Goal: Communication & Community: Answer question/provide support

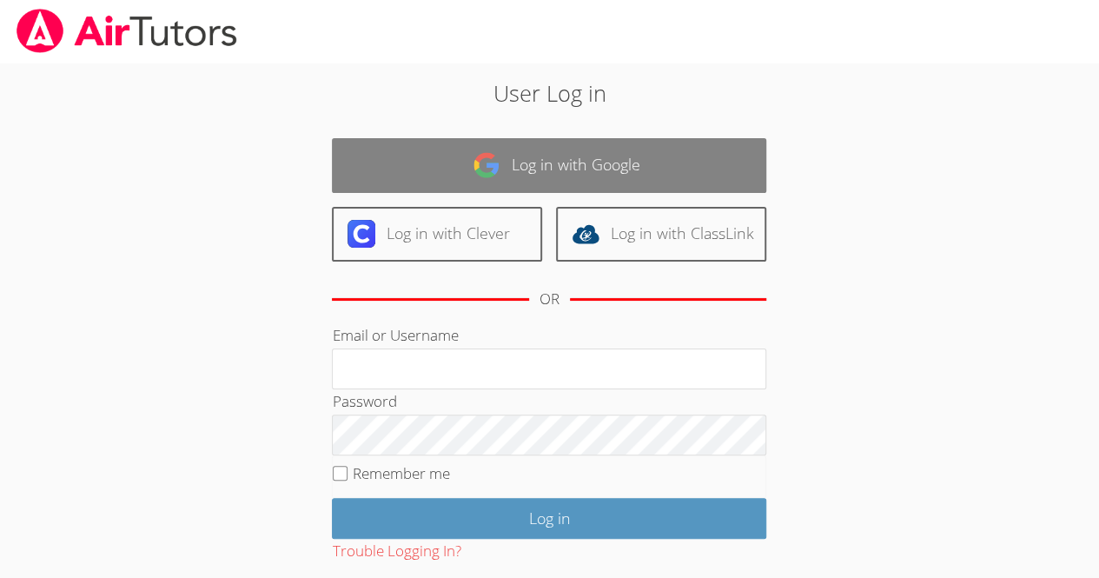
click at [582, 157] on link "Log in with Google" at bounding box center [549, 165] width 434 height 55
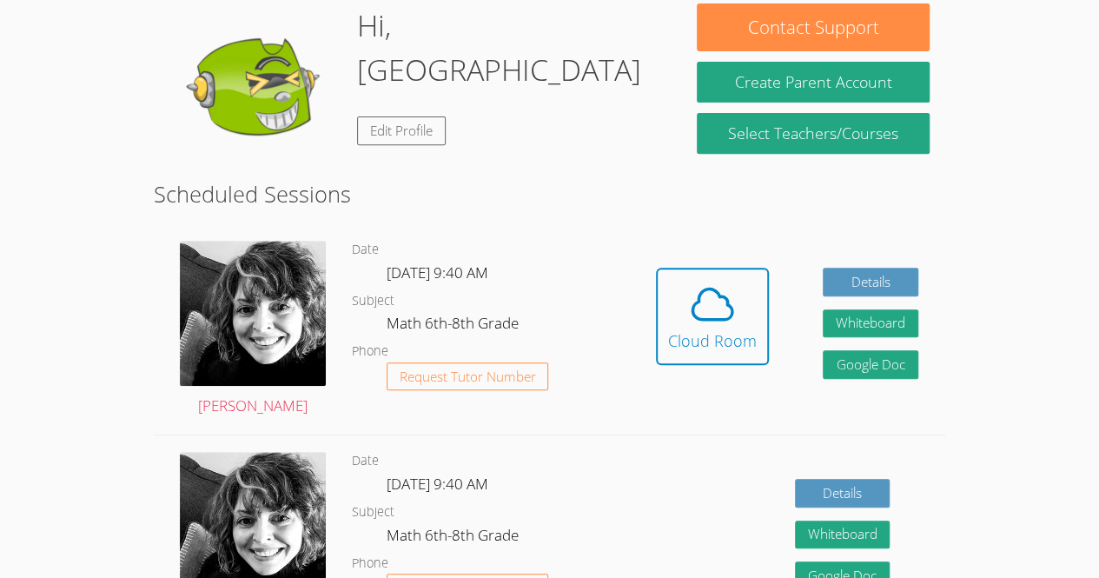
scroll to position [274, 0]
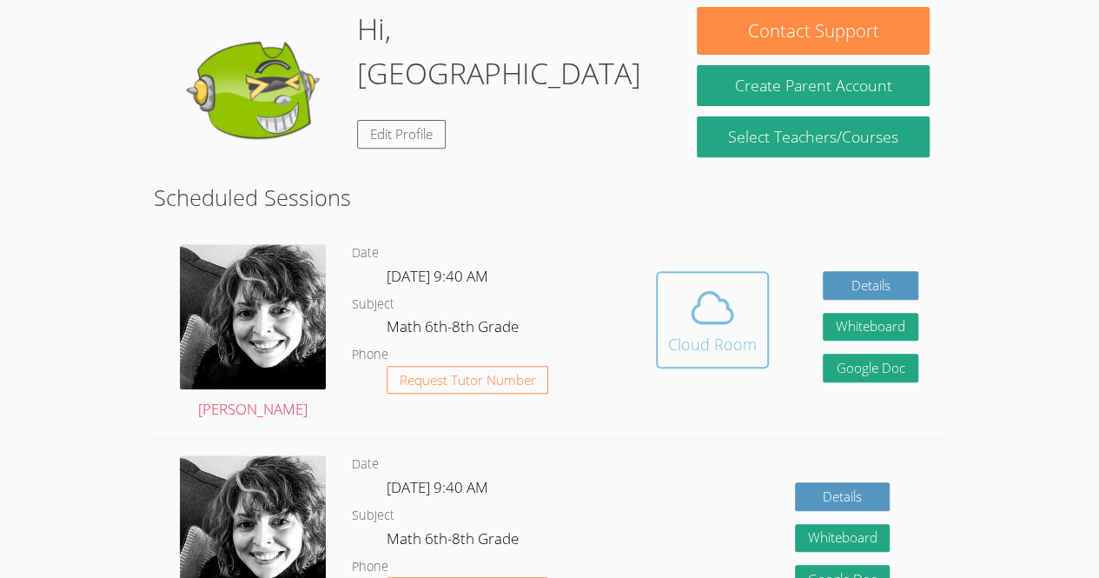
click at [680, 304] on span at bounding box center [712, 307] width 89 height 49
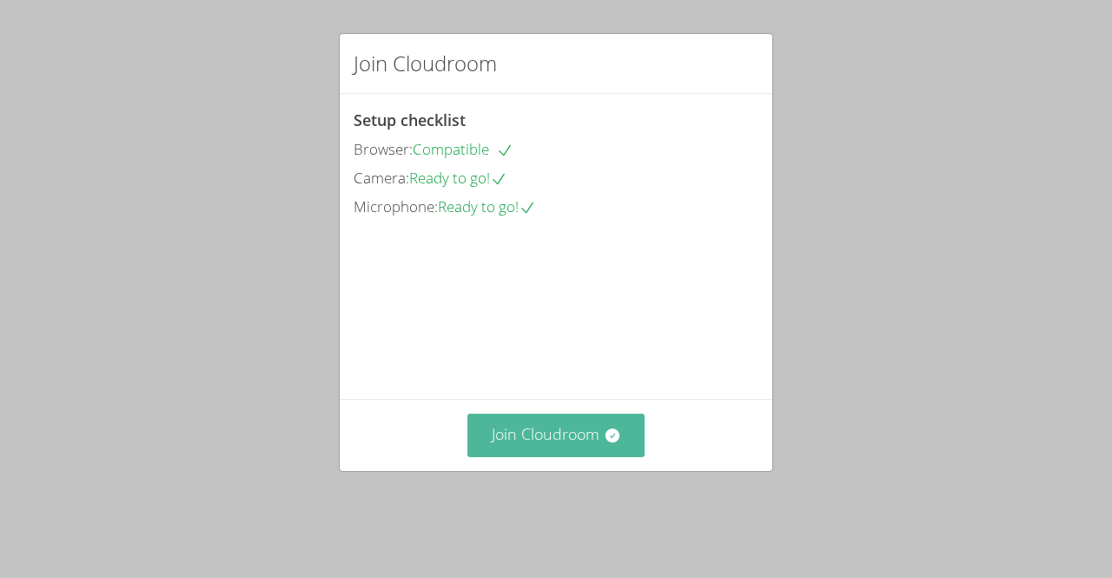
click at [575, 456] on button "Join Cloudroom" at bounding box center [556, 434] width 178 height 43
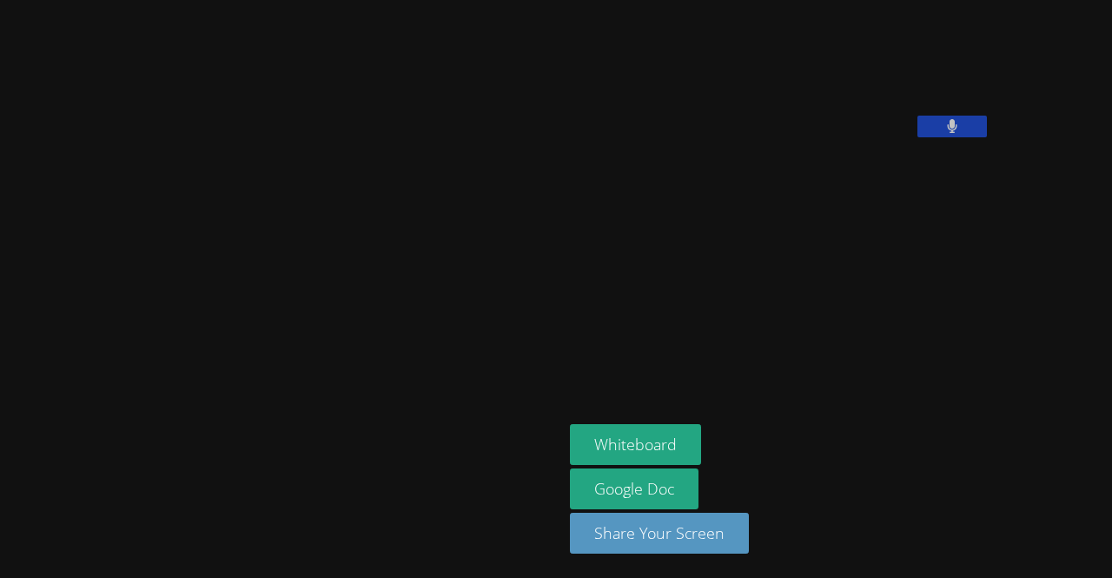
click at [917, 137] on button at bounding box center [951, 127] width 69 height 22
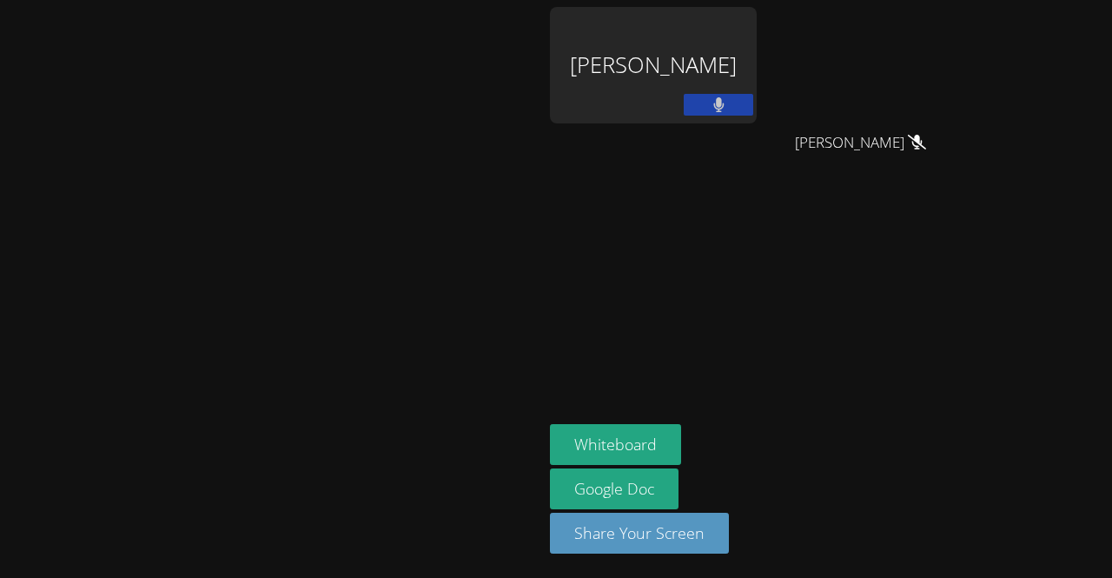
click at [753, 109] on button at bounding box center [717, 105] width 69 height 22
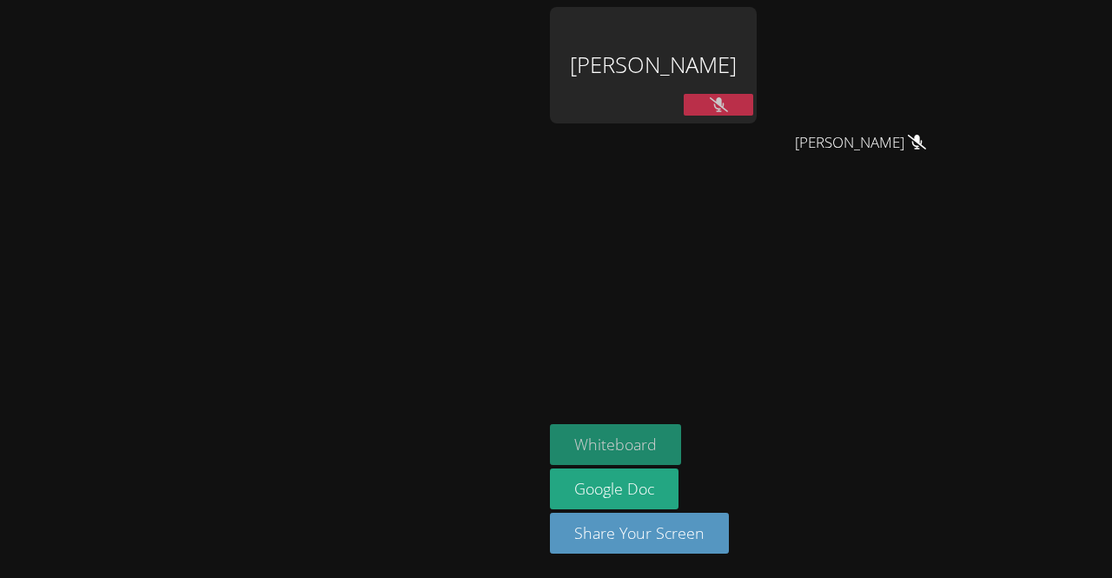
click at [681, 442] on button "Whiteboard" at bounding box center [615, 444] width 131 height 41
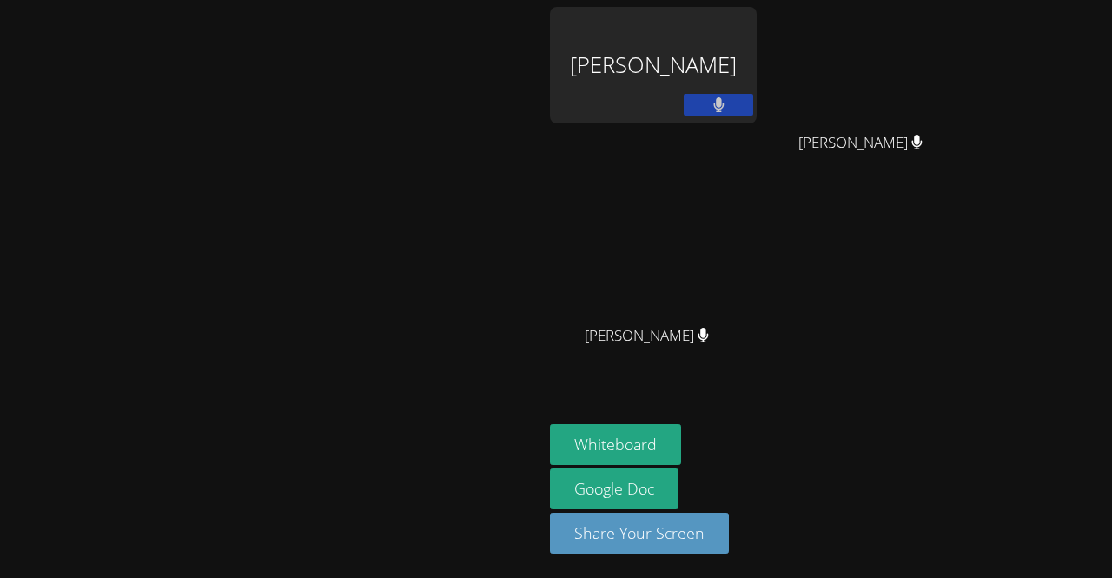
click at [402, 105] on video at bounding box center [272, 254] width 261 height 298
click at [756, 36] on div "[PERSON_NAME]" at bounding box center [653, 65] width 207 height 116
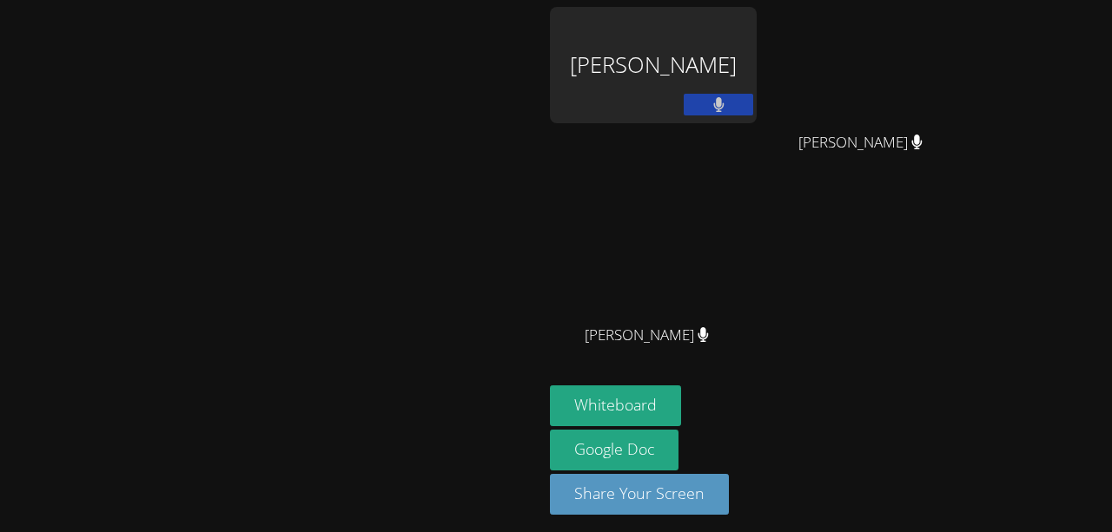
drag, startPoint x: 749, startPoint y: 44, endPoint x: 749, endPoint y: -1, distance: 45.2
click at [749, 0] on html "Courtney Maher Odarly Monteagdo-Rodriguez Albin Morales Herrera Albin Morales H…" at bounding box center [556, 266] width 1112 height 532
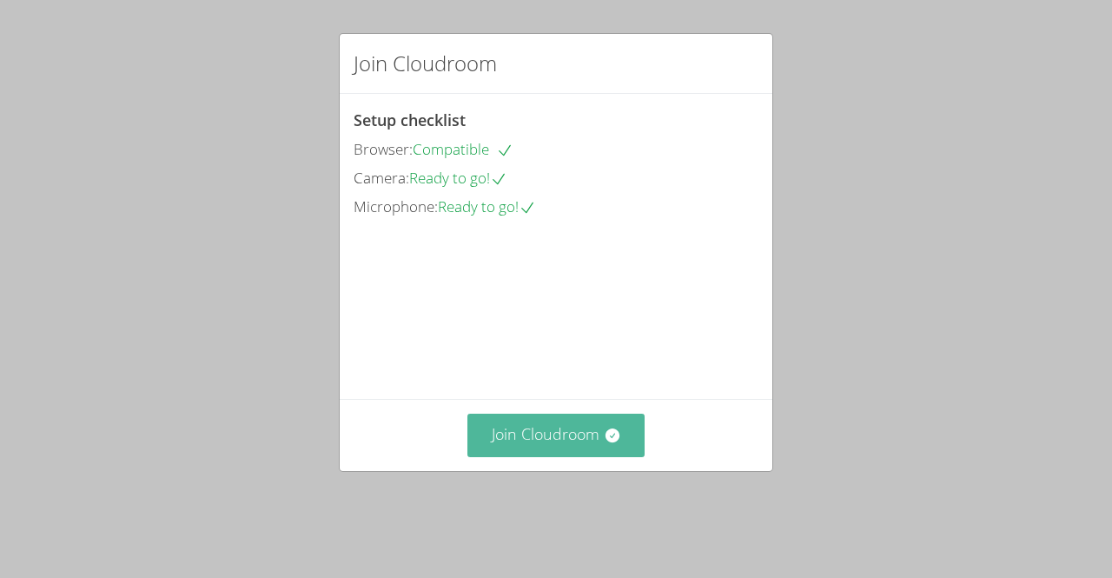
click at [557, 456] on button "Join Cloudroom" at bounding box center [556, 434] width 178 height 43
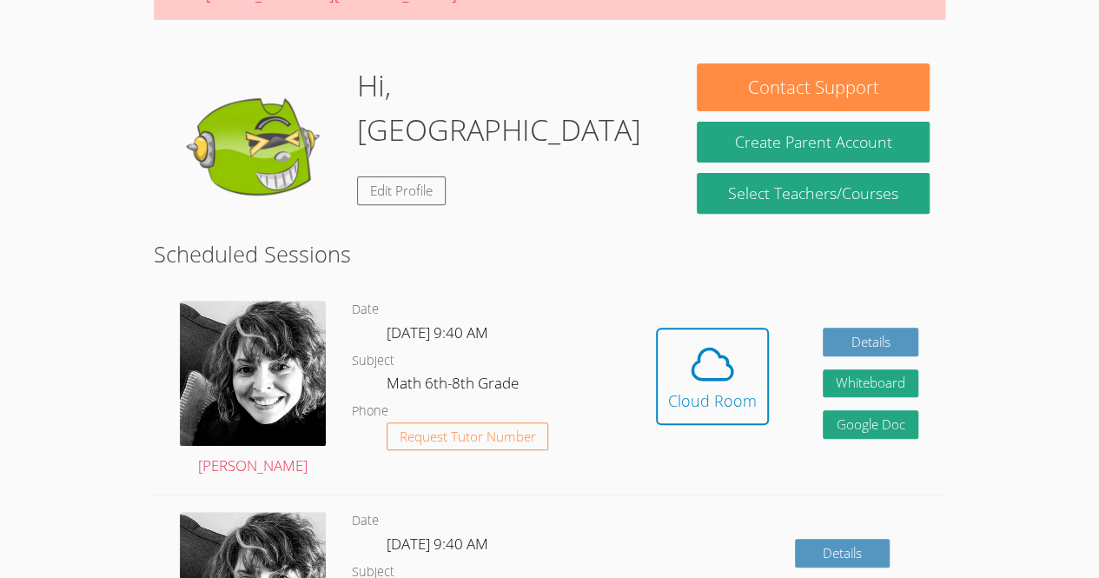
scroll to position [221, 0]
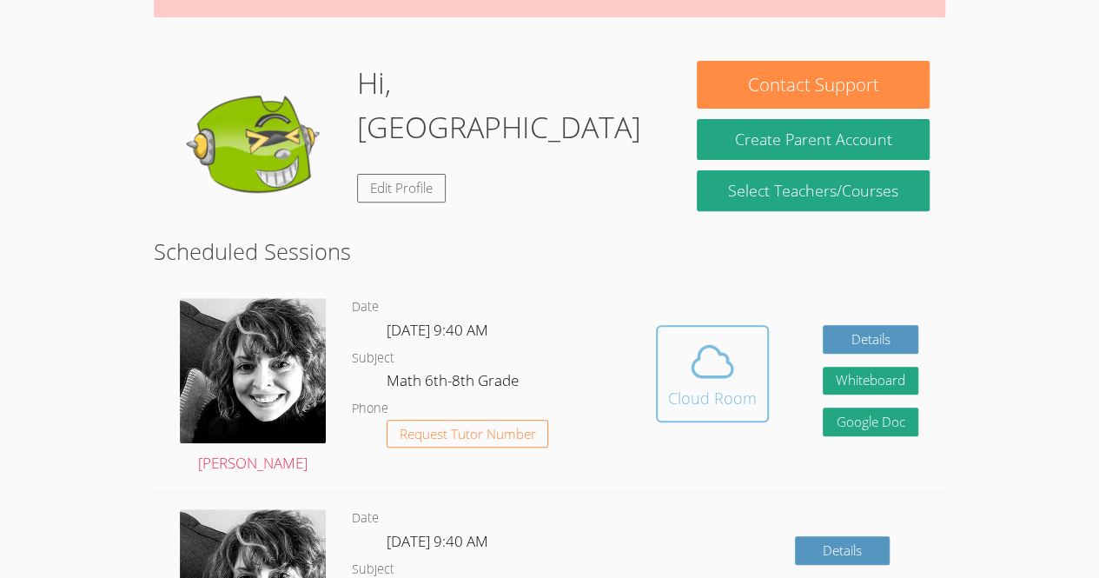
click at [709, 378] on icon at bounding box center [712, 361] width 49 height 49
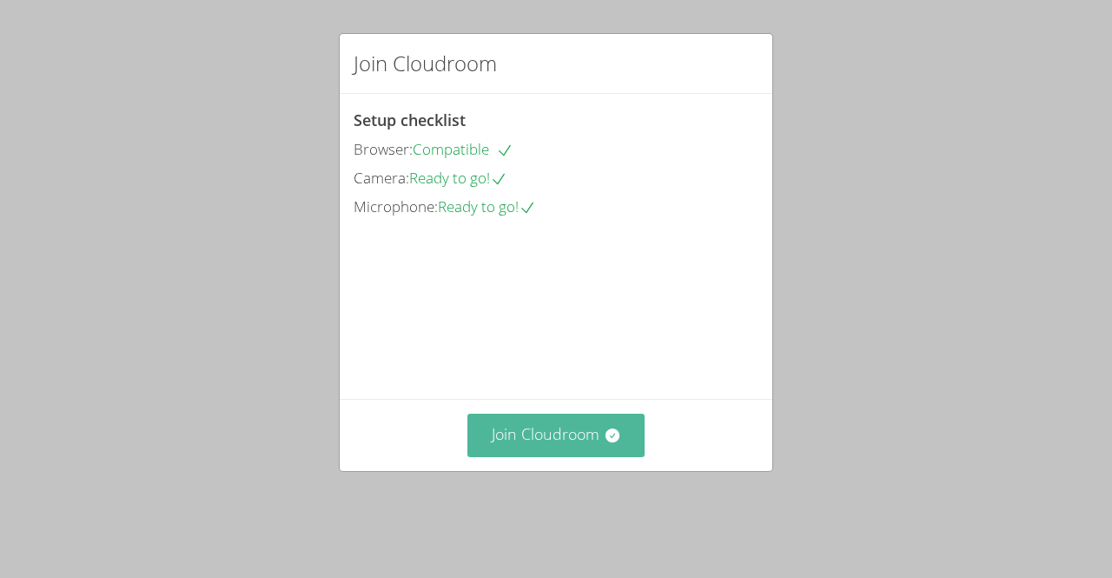
click at [547, 456] on button "Join Cloudroom" at bounding box center [556, 434] width 178 height 43
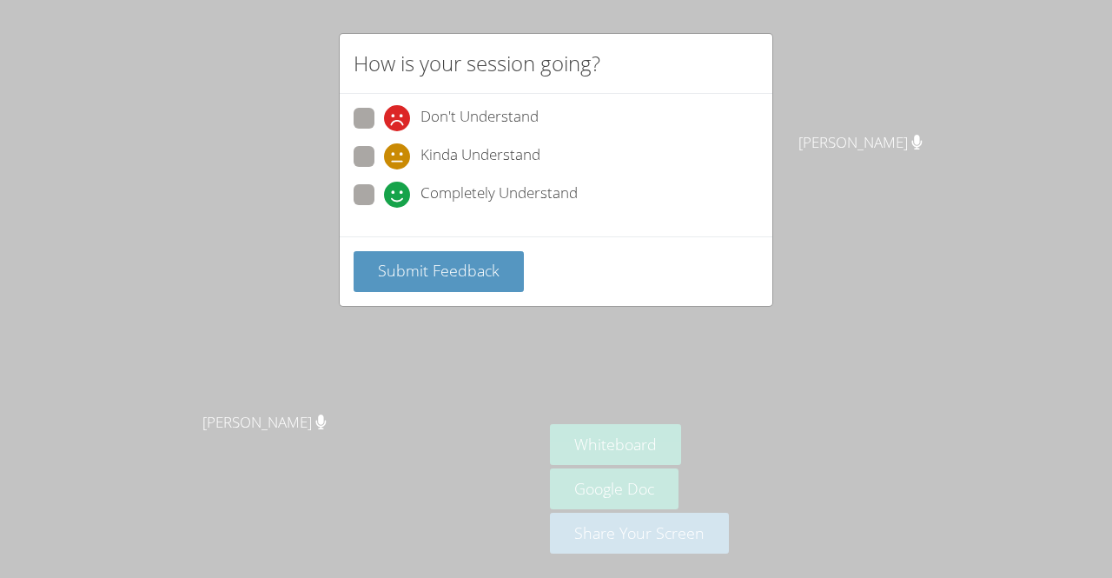
click at [384, 208] on span at bounding box center [384, 208] width 0 height 0
click at [384, 197] on input "Completely Understand" at bounding box center [391, 191] width 15 height 15
radio input "true"
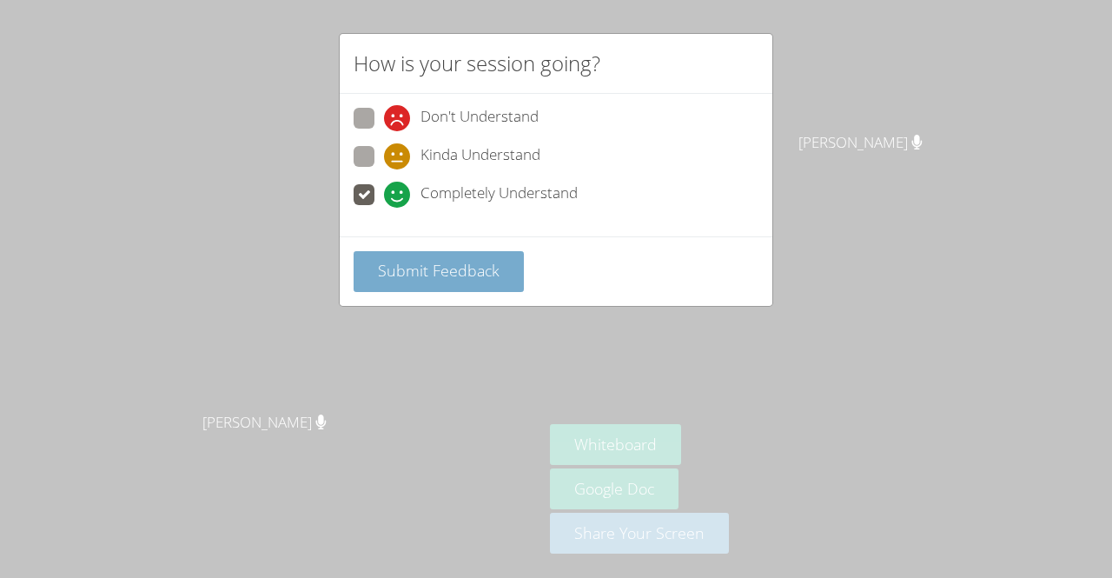
click at [418, 265] on span "Submit Feedback" at bounding box center [439, 270] width 122 height 21
